Goal: Communication & Community: Answer question/provide support

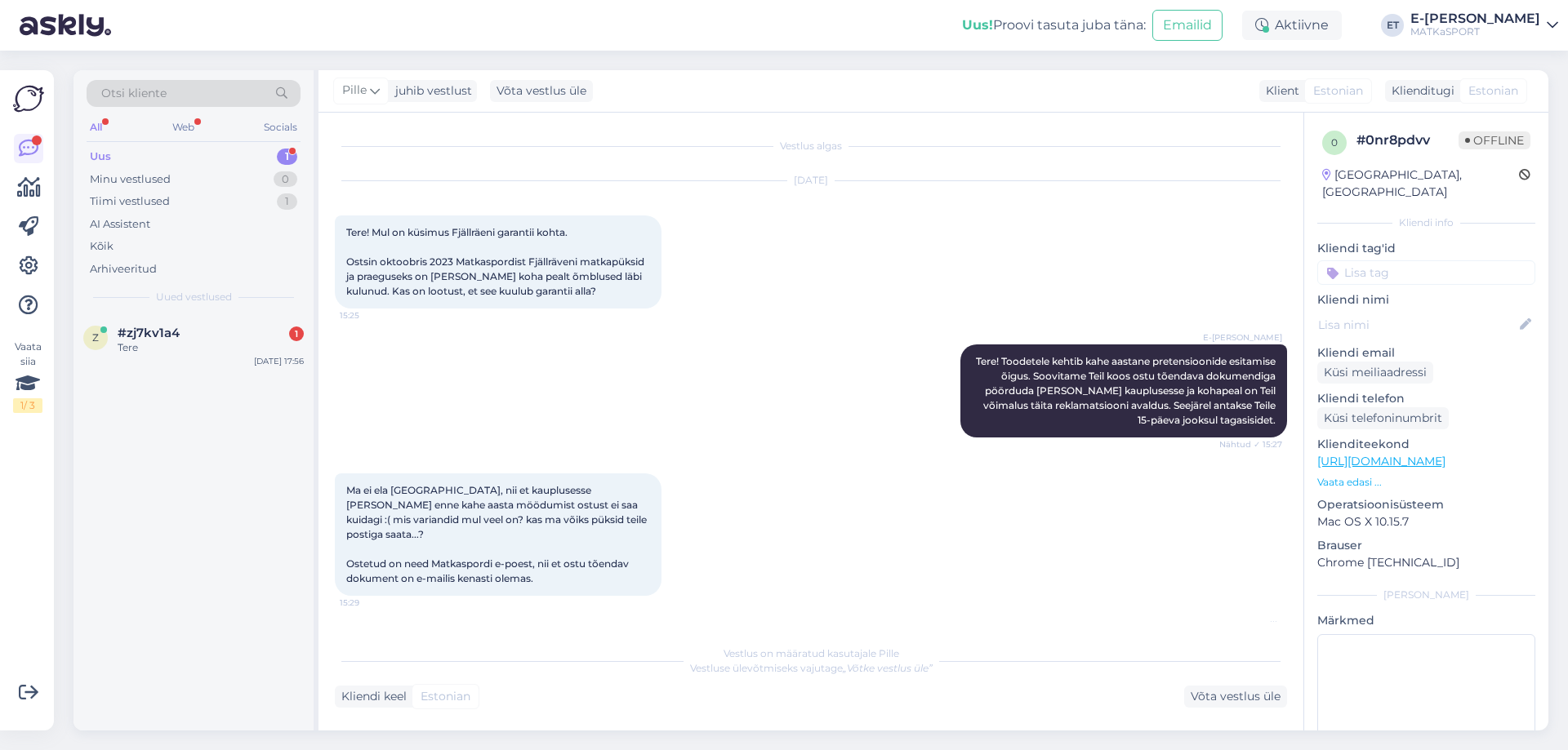
scroll to position [445, 0]
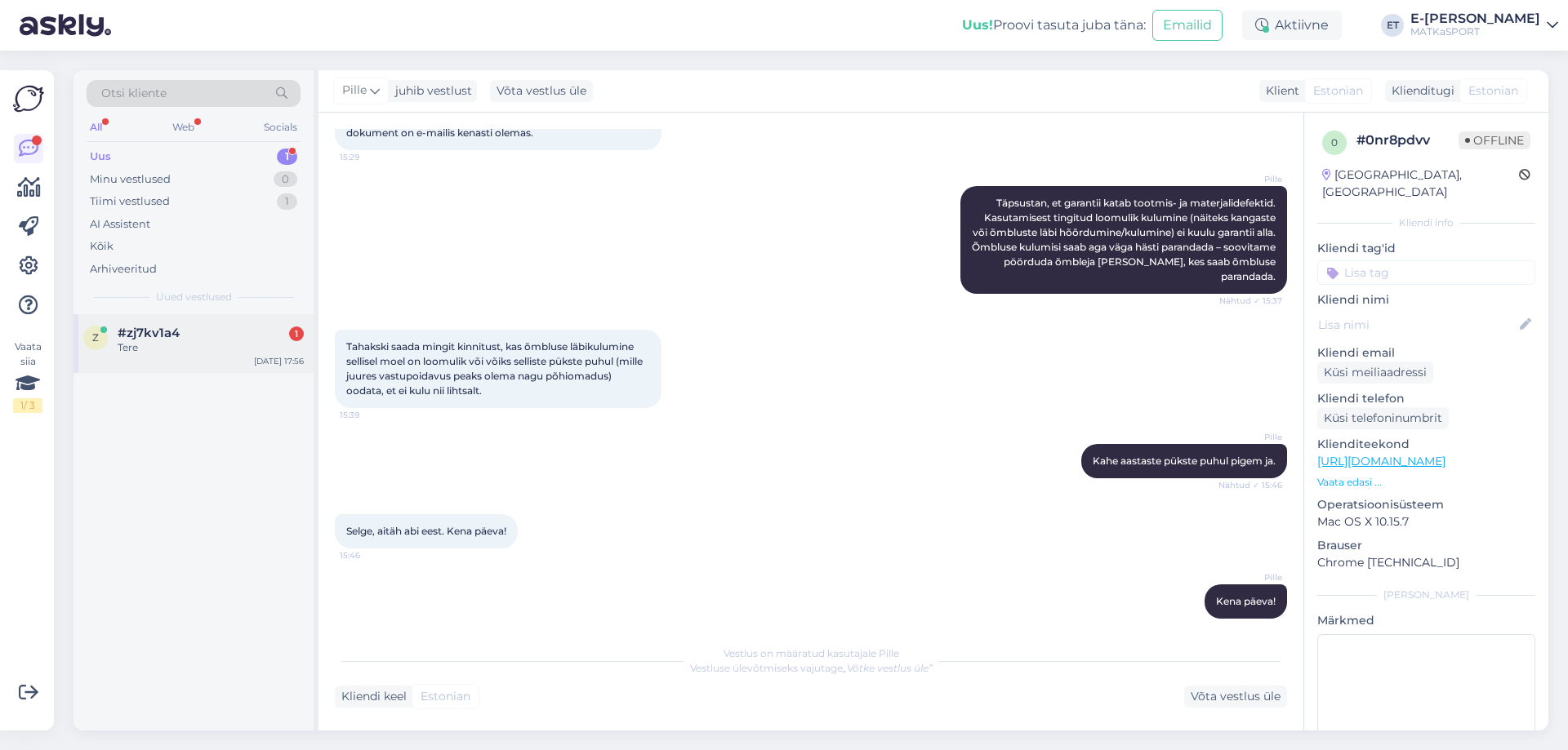
click at [200, 350] on div "Tere" at bounding box center [211, 347] width 186 height 14
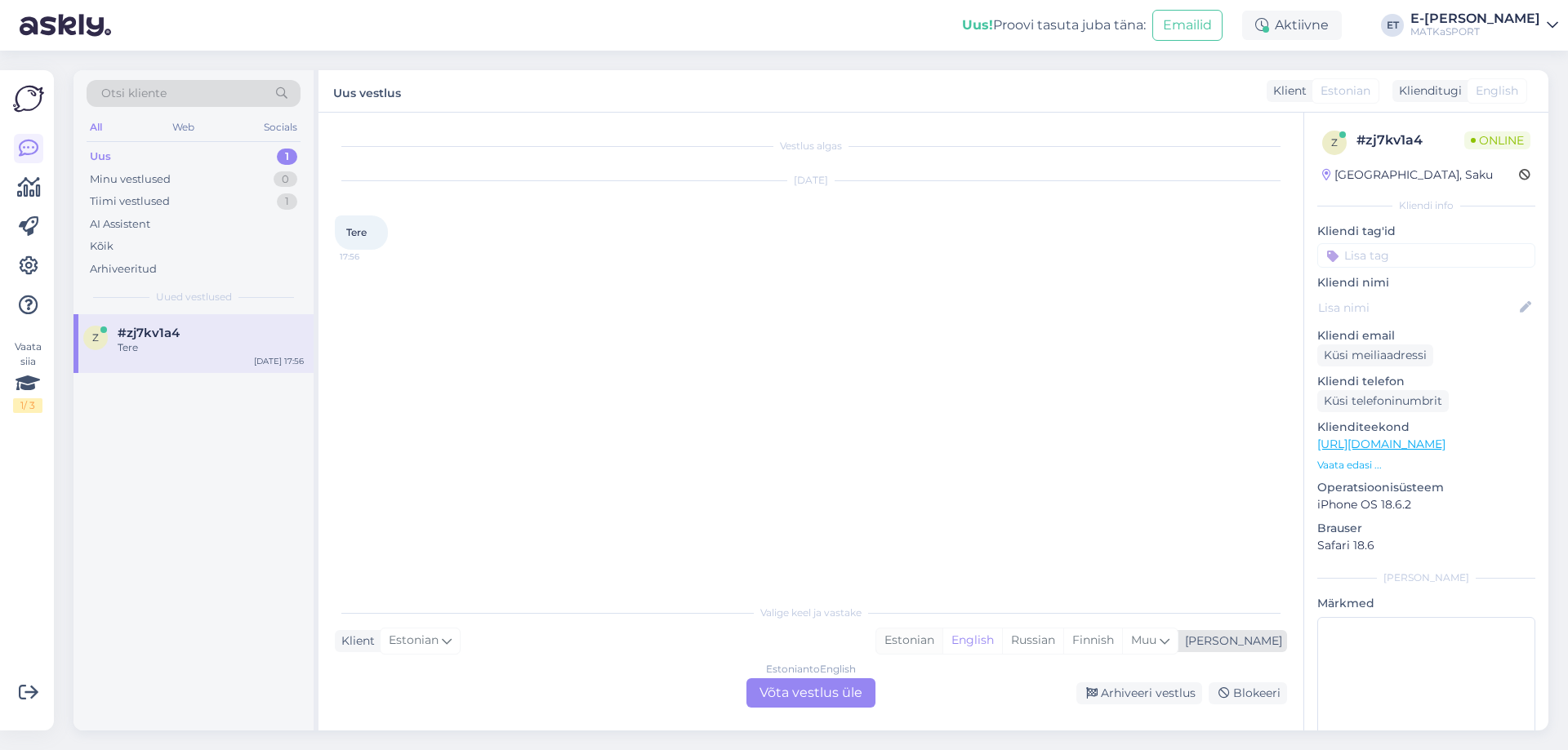
click at [942, 641] on div "Estonian" at bounding box center [909, 641] width 66 height 25
click at [795, 698] on div "Estonian to Estonian Võta vestlus üle" at bounding box center [811, 692] width 129 height 30
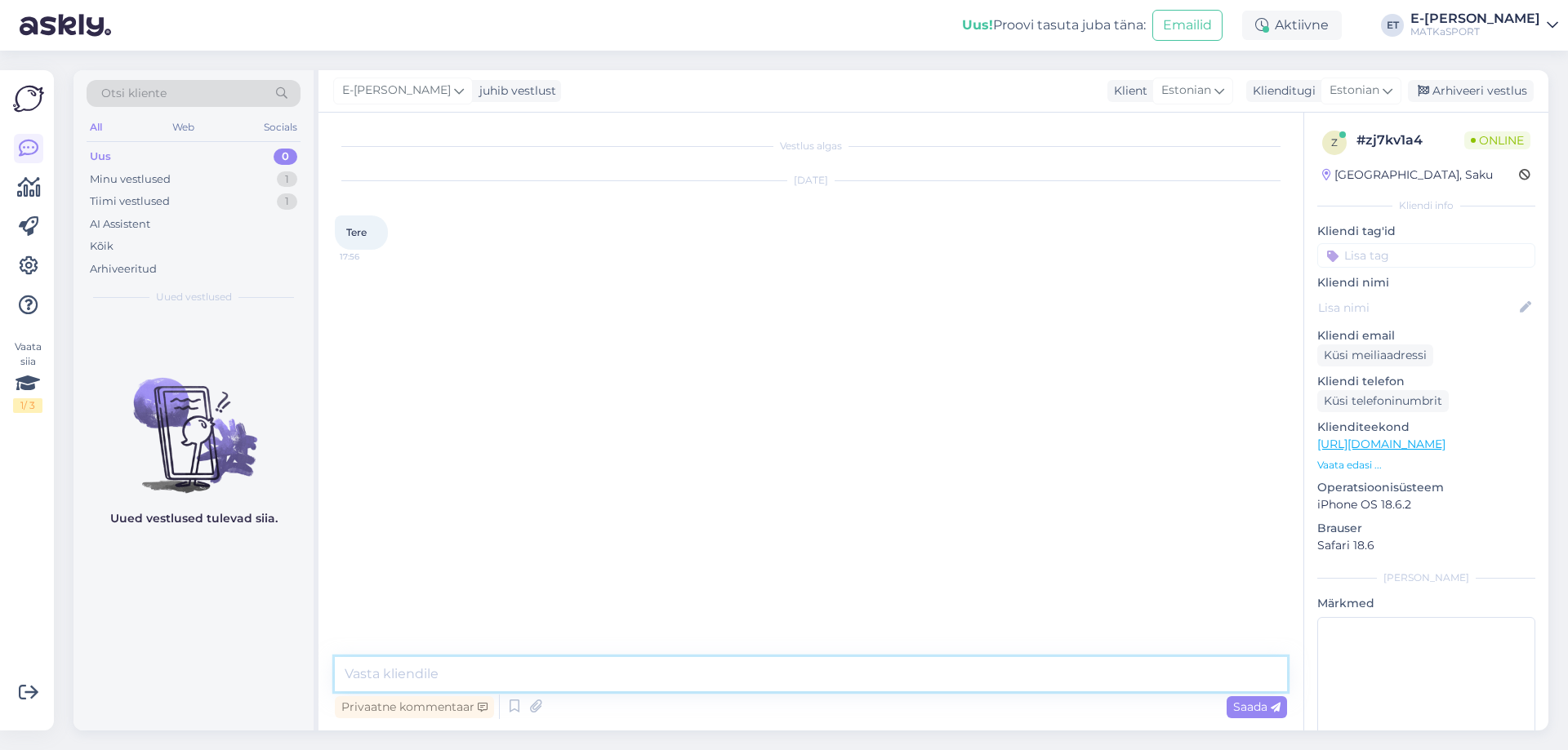
click at [724, 670] on textarea at bounding box center [811, 674] width 953 height 34
type textarea "Tere!"
type textarea "Kuidas saame Teile abiks olla?"
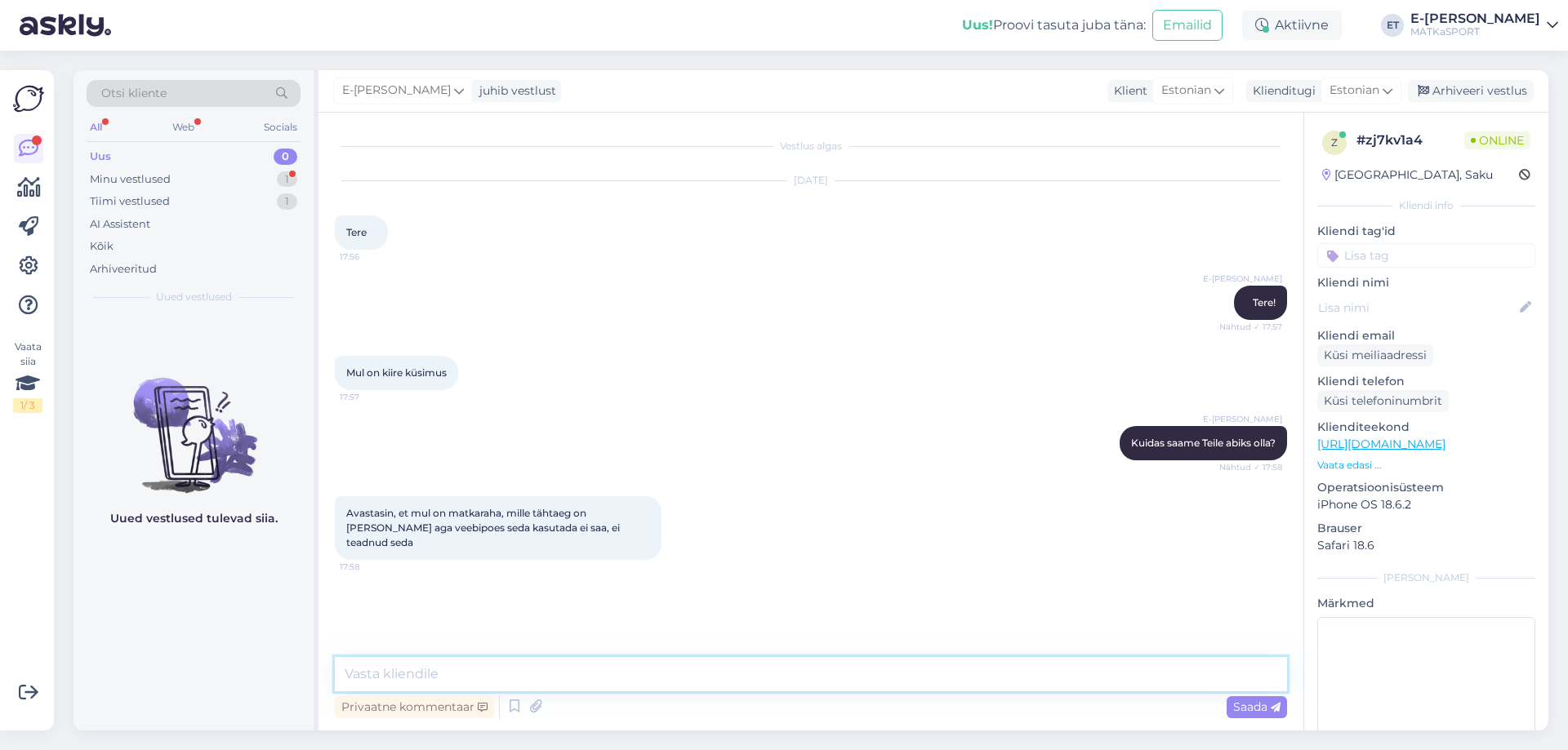
click at [724, 670] on textarea at bounding box center [811, 674] width 953 height 34
type textarea "Kinkekaarti on tõepoolest võimalik realiseerida [PERSON_NAME] kaupluses kohapea…"
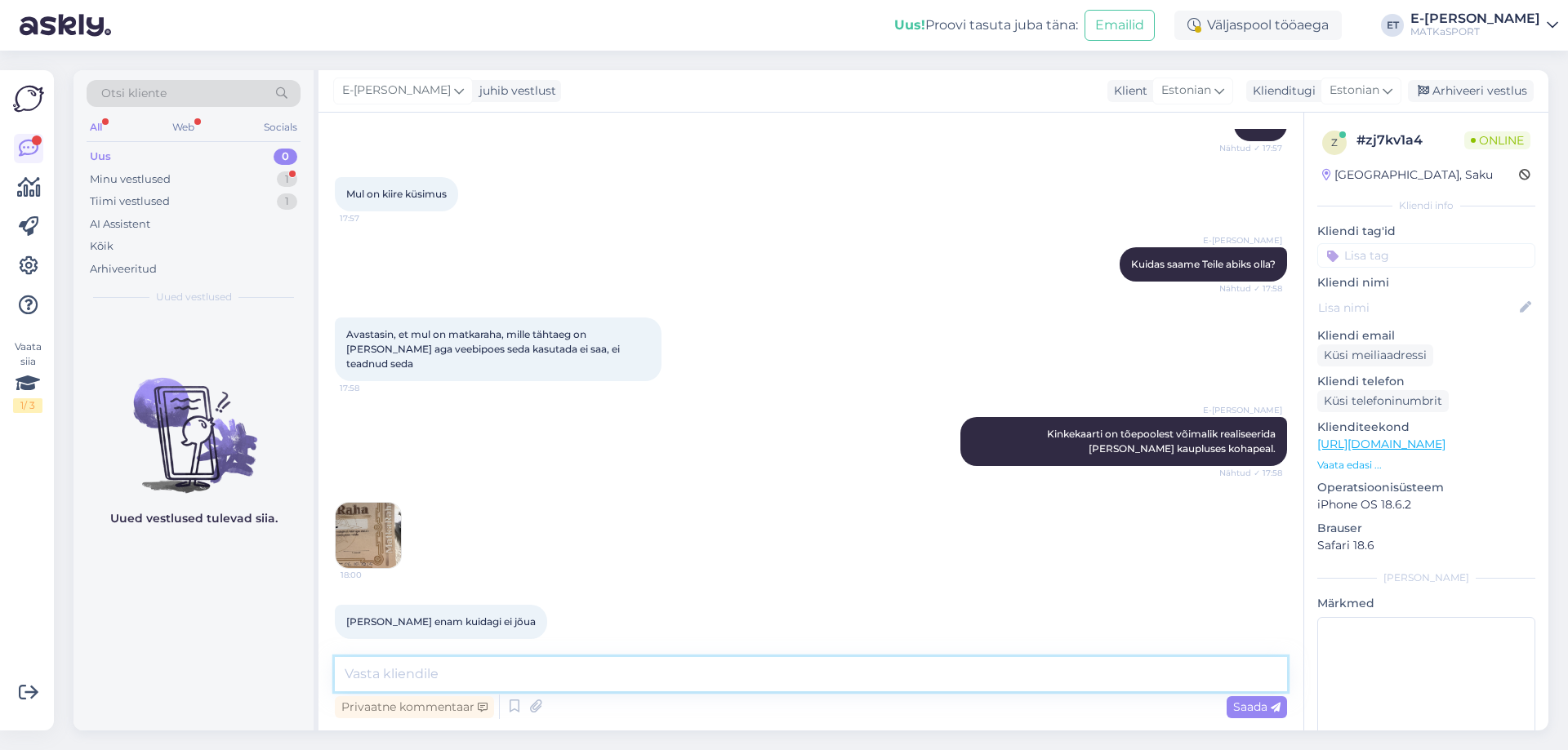
scroll to position [282, 0]
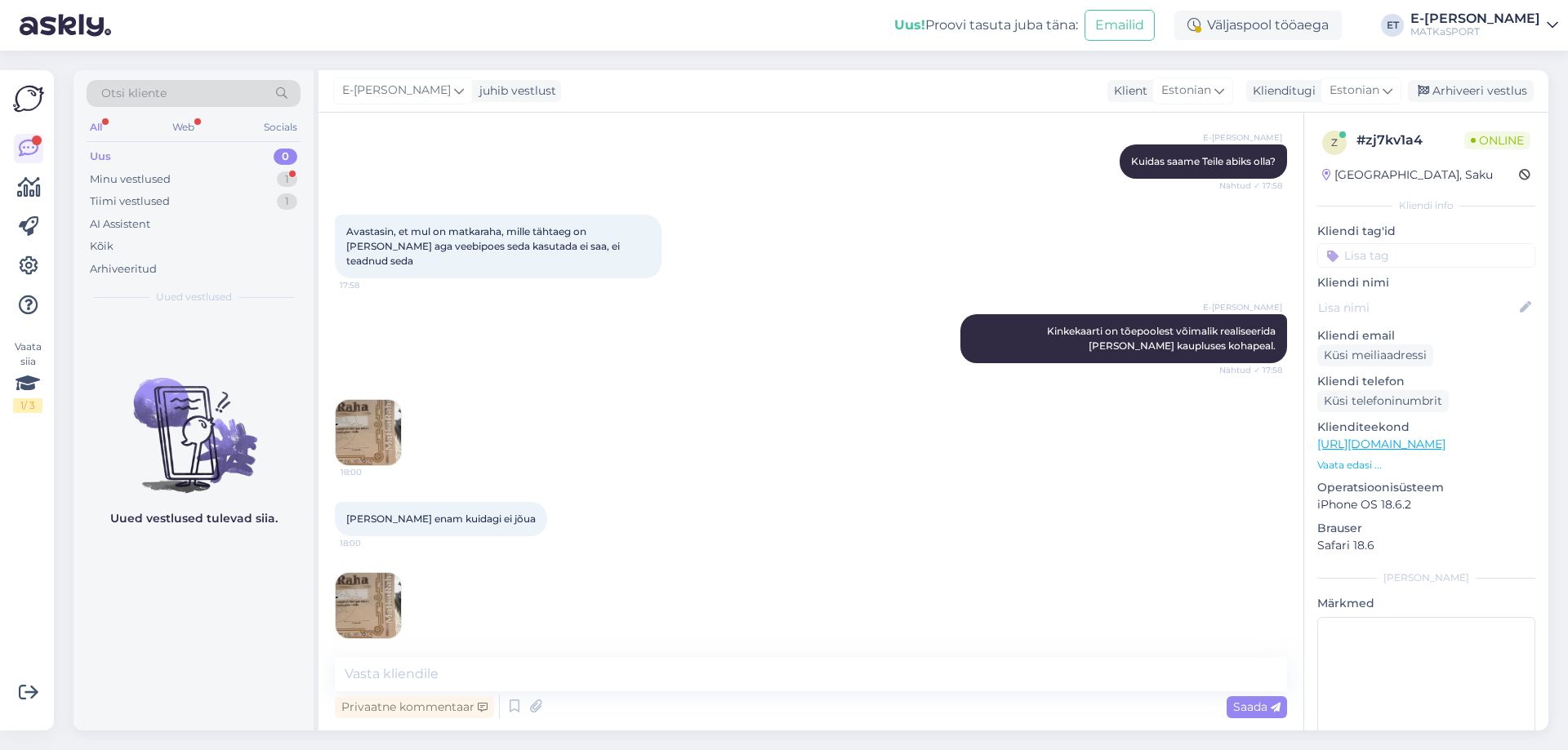
click at [355, 400] on img at bounding box center [368, 432] width 65 height 65
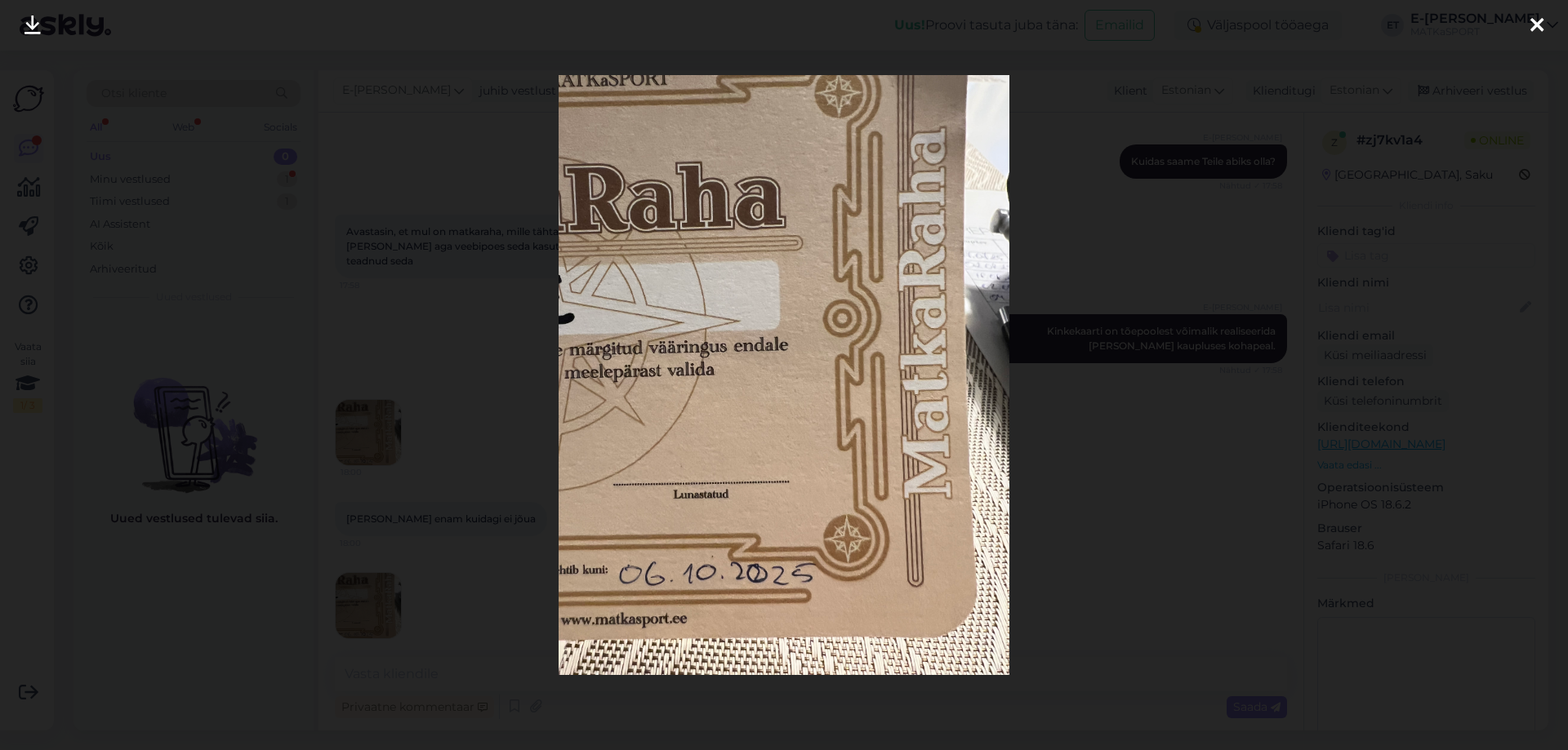
click at [1095, 577] on div at bounding box center [784, 375] width 1568 height 750
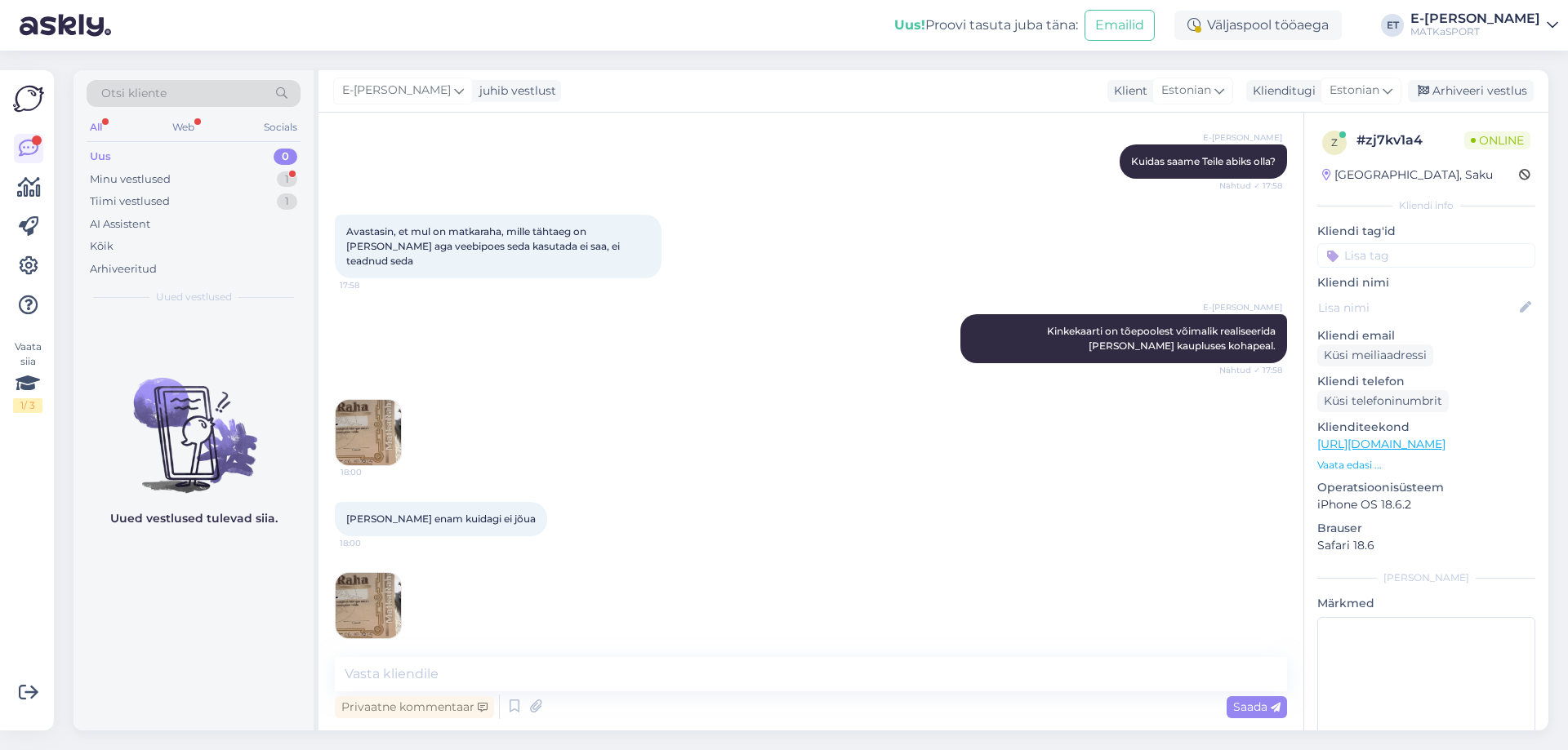
click at [368, 577] on img at bounding box center [368, 605] width 65 height 65
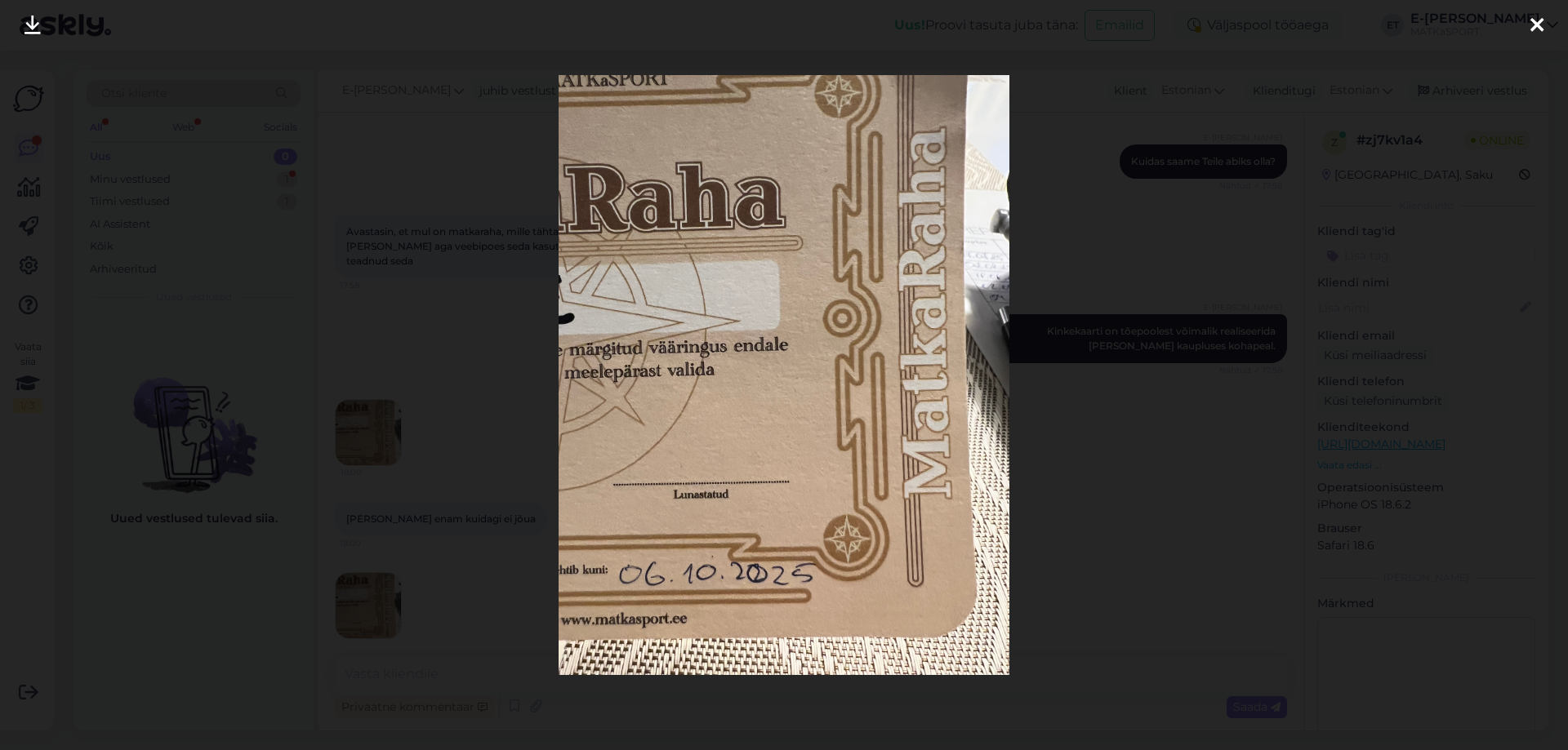
click at [1188, 554] on div at bounding box center [784, 375] width 1568 height 750
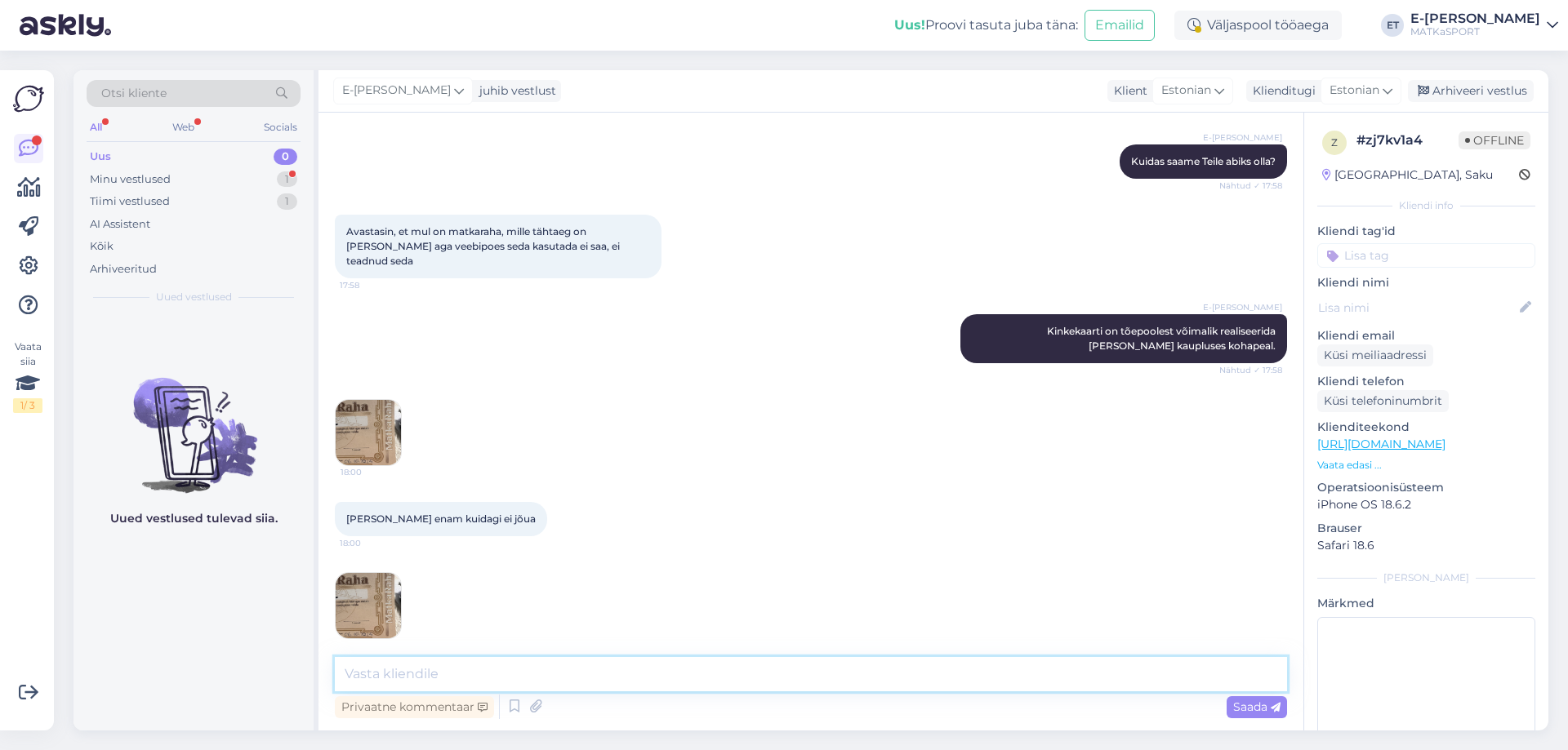
click at [517, 672] on textarea at bounding box center [811, 674] width 953 height 34
click at [635, 671] on textarea "Saame Teie kinkekaardi kehtivust pikendada, kuid selleks [PERSON_NAME] [PERSON_…" at bounding box center [811, 674] width 953 height 34
click at [635, 676] on textarea "Saame Teie kinkekaardi kehtivust pikendada, kuid selleks [PERSON_NAME] [PERSON_…" at bounding box center [811, 674] width 953 height 34
type textarea "Saame Teie kinkekaardi kehtivust pikendada kuni 08.10, kuid selleks [PERSON_NAM…"
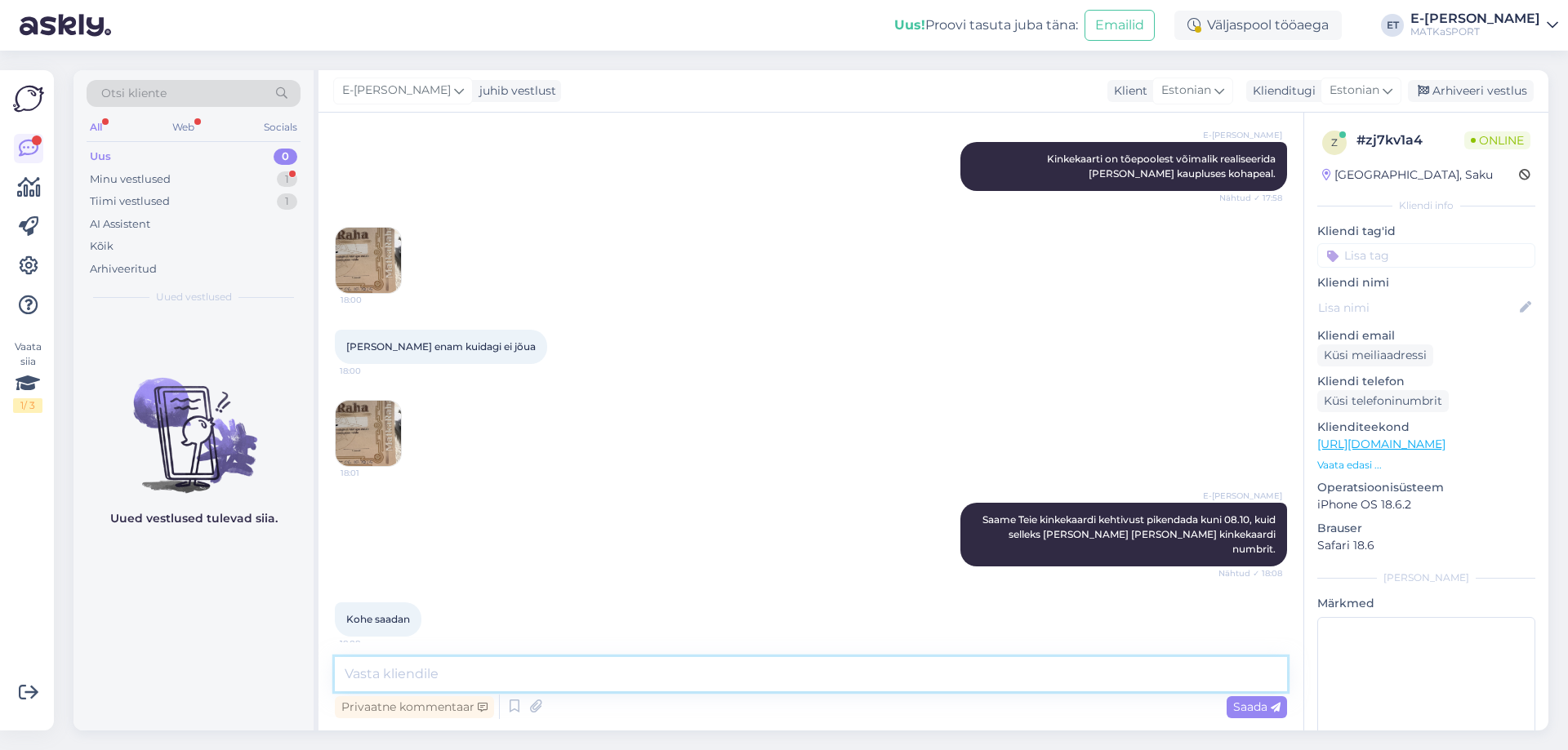
scroll to position [507, 0]
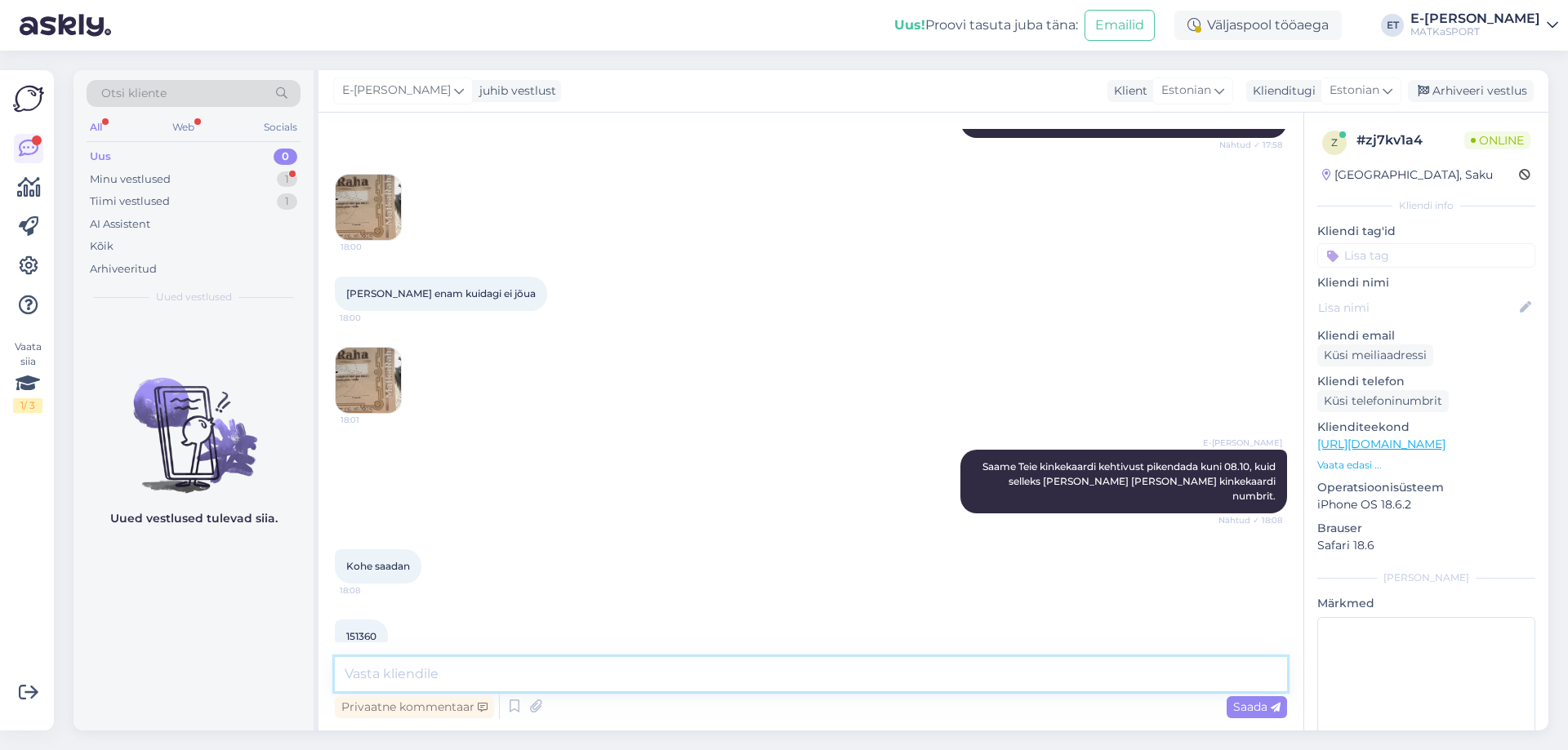
click at [692, 684] on textarea at bounding box center [811, 674] width 953 height 34
click at [819, 679] on textarea "[PERSON_NAME] poolt on kinkekaart pikendatud kuni [DATE], loodetavasti leiate a…" at bounding box center [811, 674] width 953 height 34
click at [679, 676] on textarea "[PERSON_NAME] poolt on kinkekaart pikendatud kuni [DATE], loodetavasti leiate a…" at bounding box center [811, 674] width 953 height 34
click at [683, 677] on textarea "[PERSON_NAME] poolt on kinkekaart pikendatud kuni [DATE], loodetavasti leiate a…" at bounding box center [811, 674] width 953 height 34
type textarea "[PERSON_NAME] poolt on kinkekaart pikendatud kuni [DATE]. Loodetavasti leiate a…"
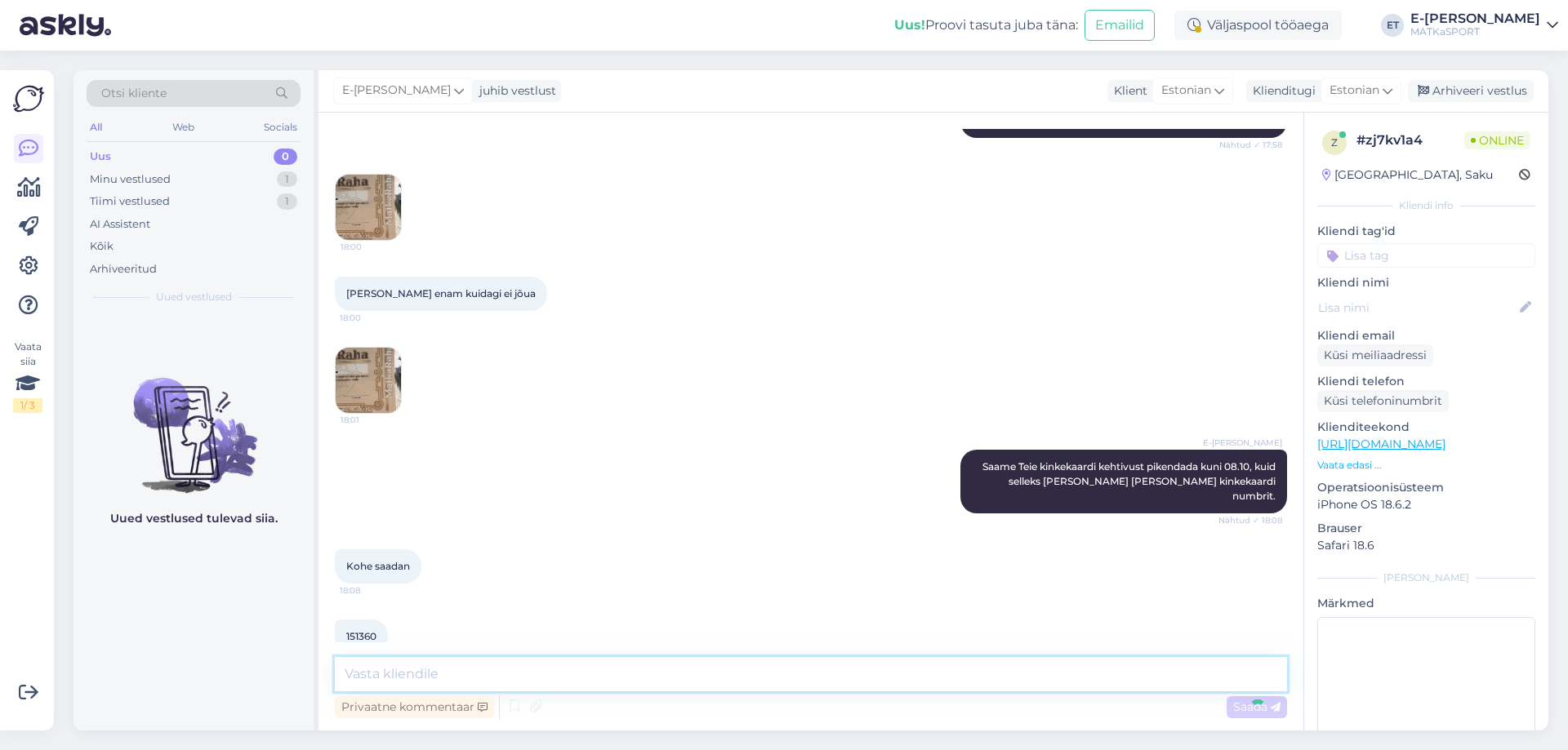
scroll to position [591, 0]
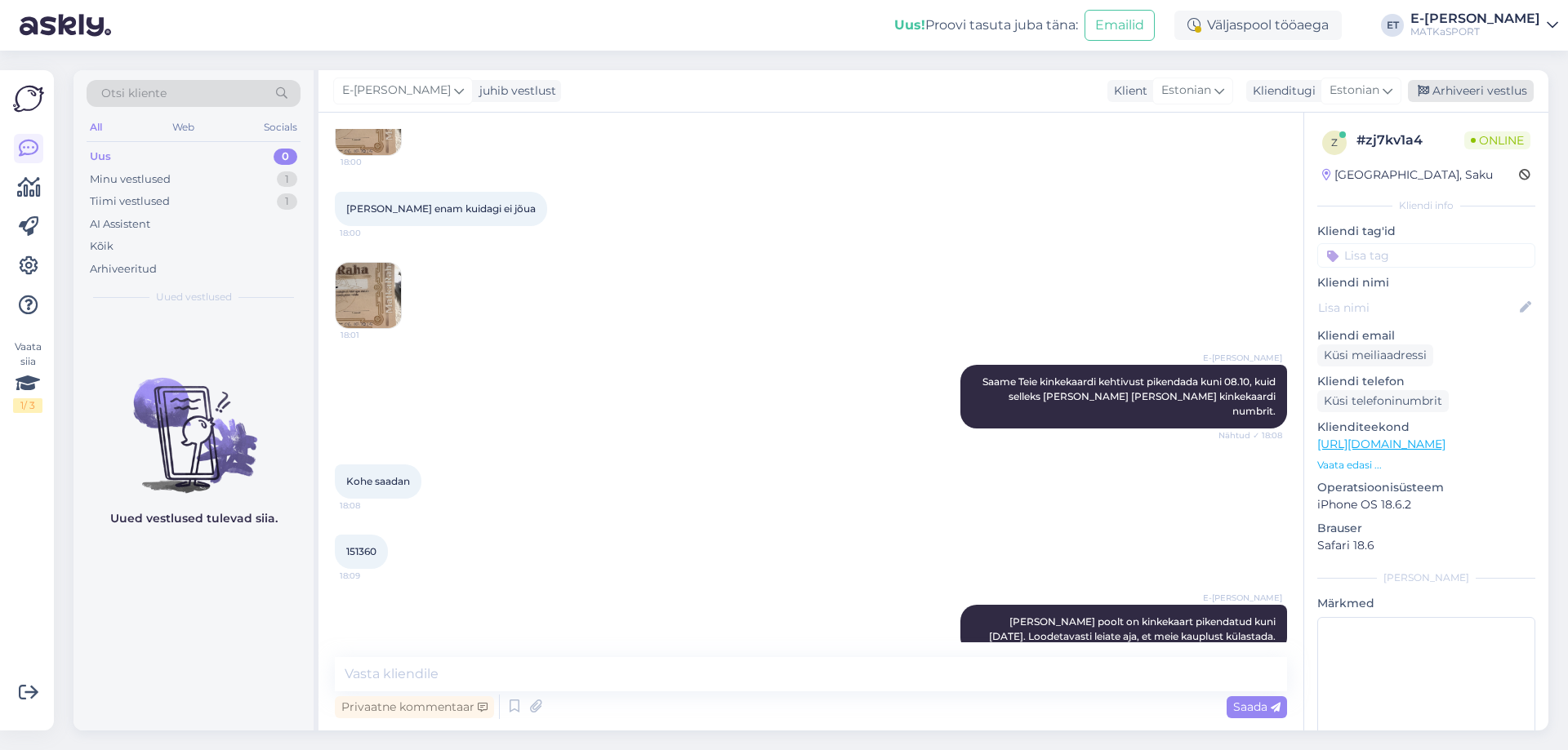
click at [1509, 91] on div "Arhiveeri vestlus" at bounding box center [1471, 91] width 126 height 22
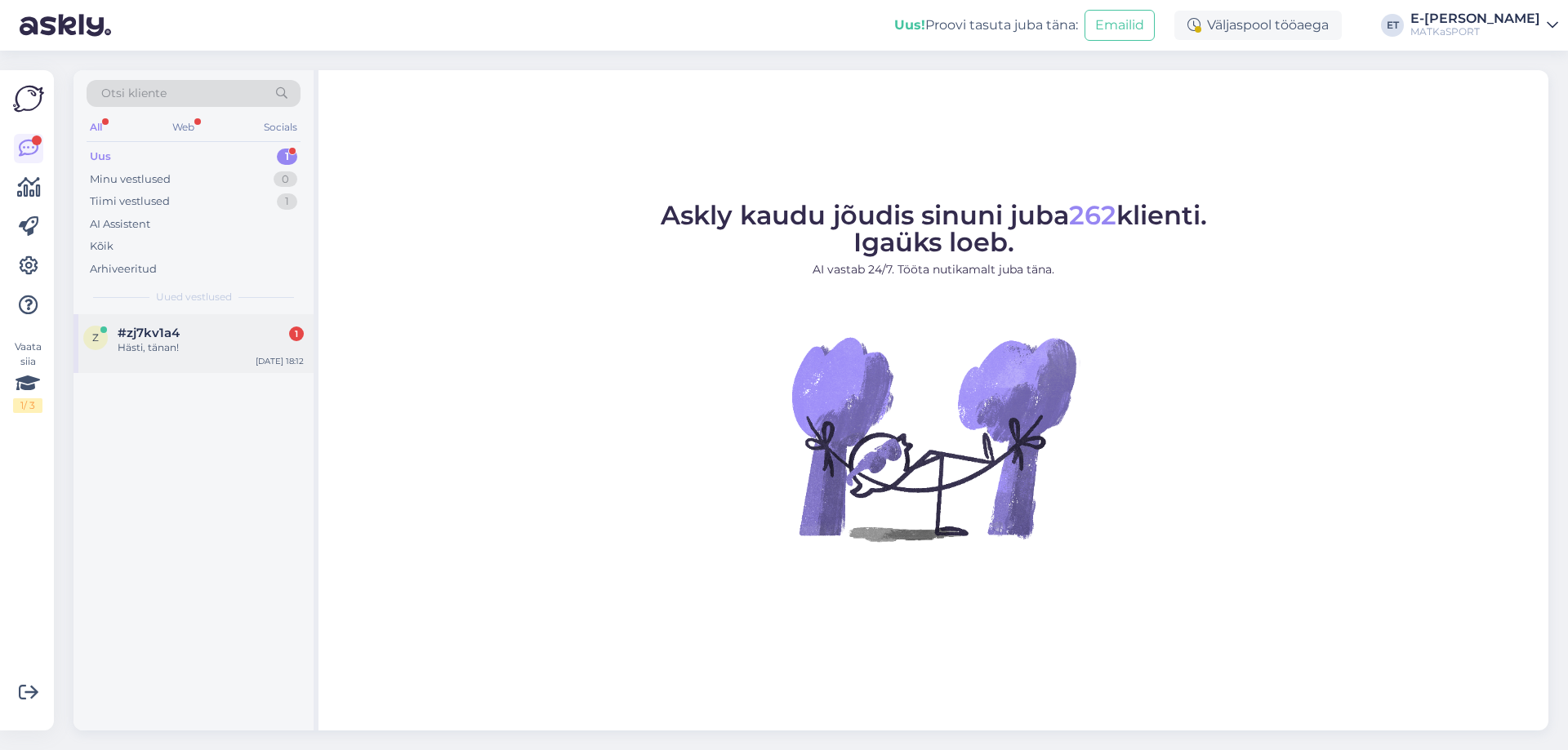
click at [212, 344] on div "Hästi, tänan!" at bounding box center [211, 347] width 186 height 14
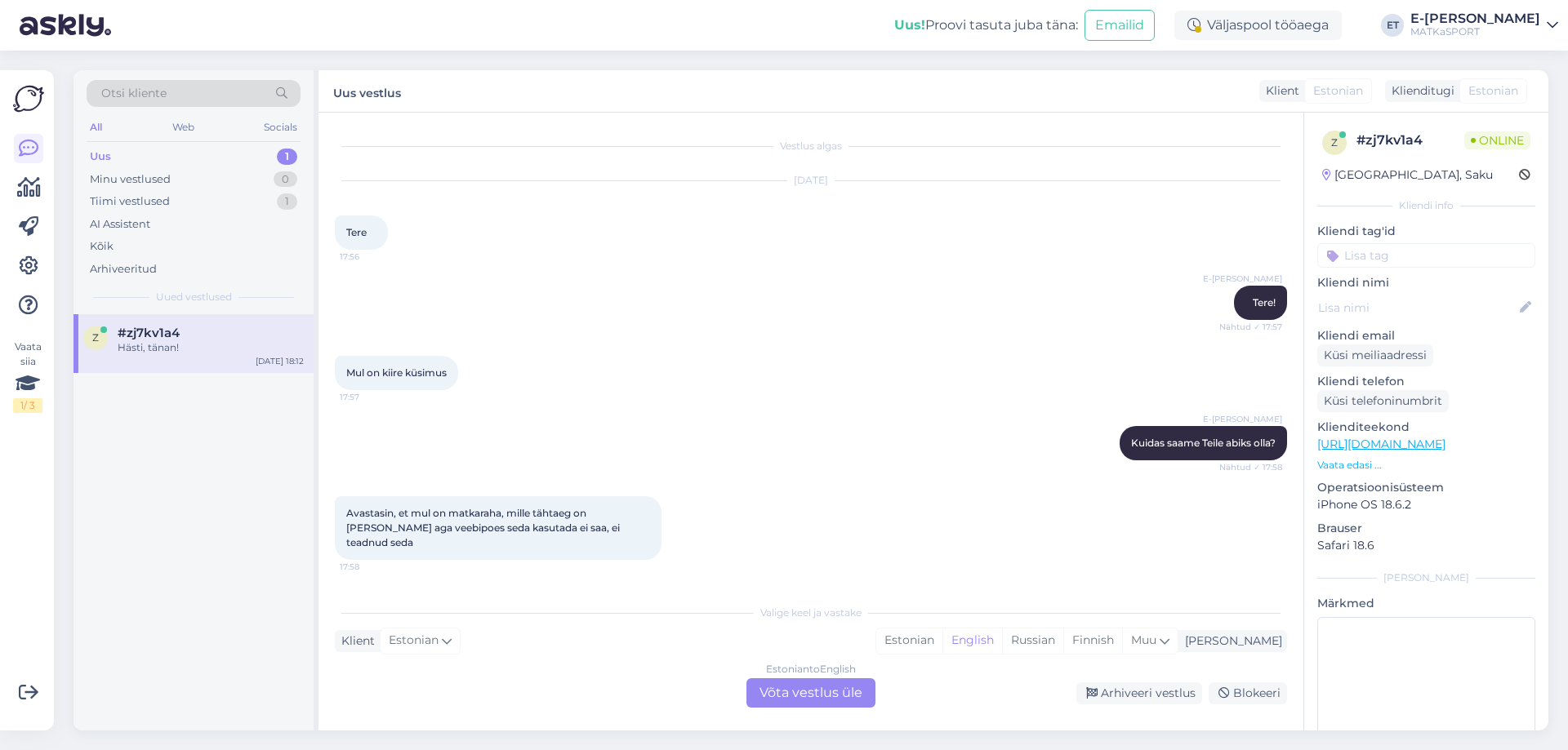
scroll to position [518, 0]
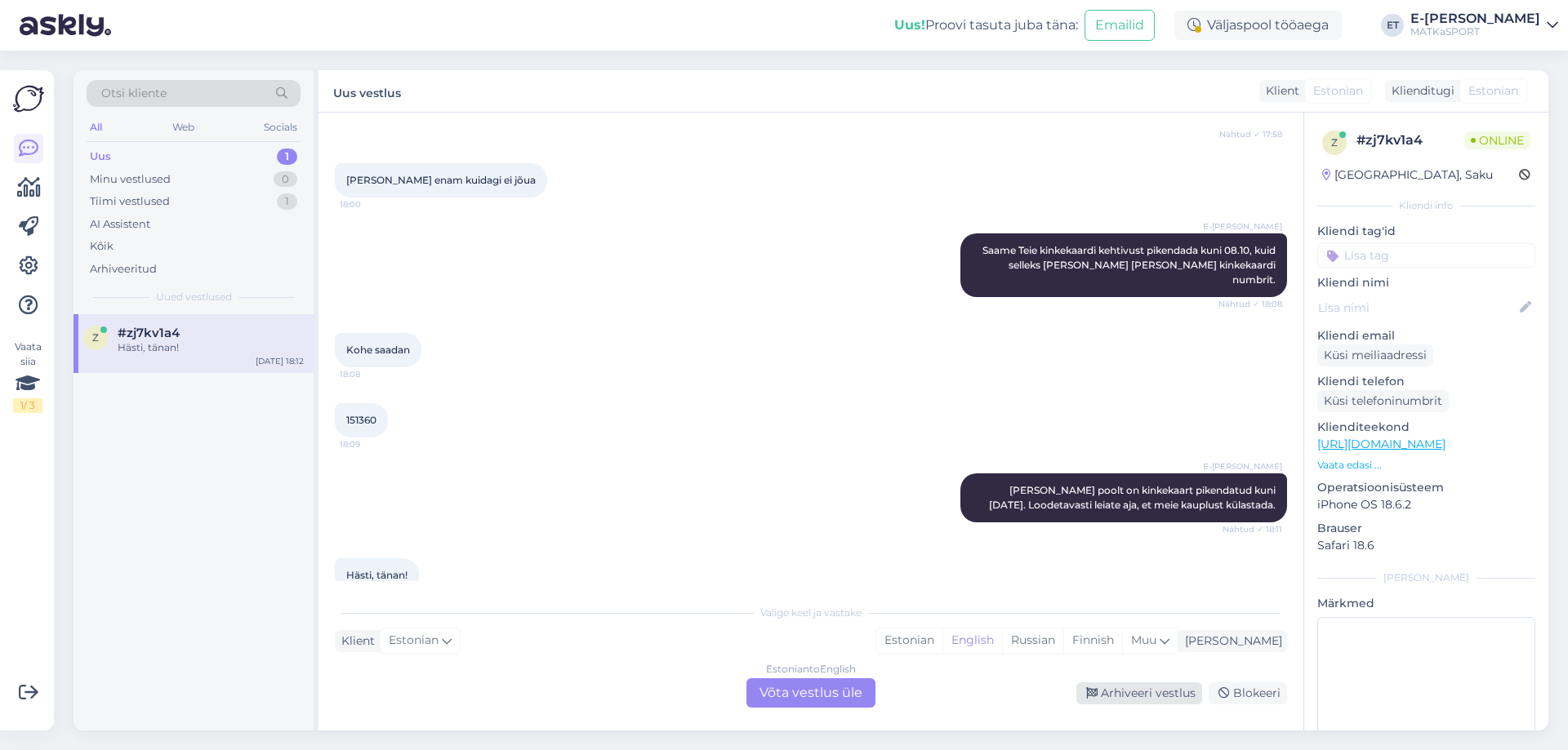
click at [1150, 700] on div "Arhiveeri vestlus" at bounding box center [1139, 693] width 126 height 22
